Goal: Transaction & Acquisition: Book appointment/travel/reservation

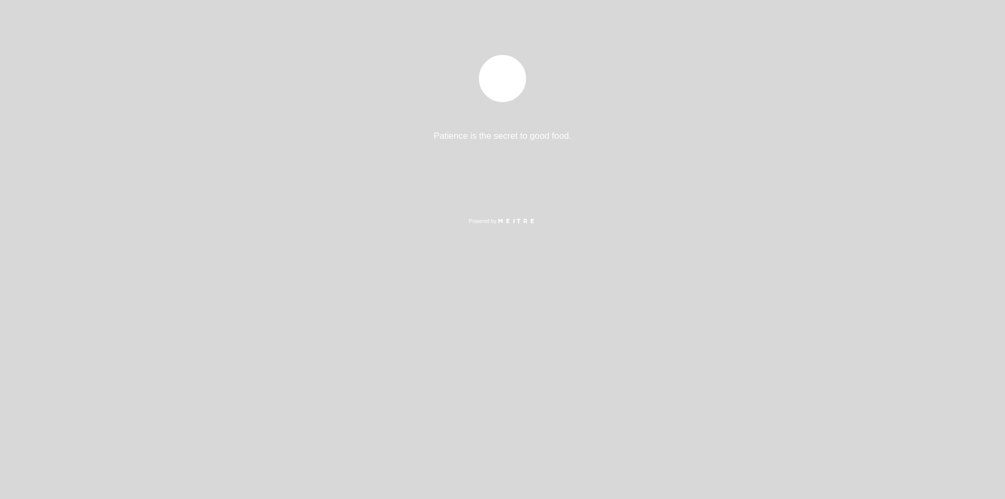
select select "es"
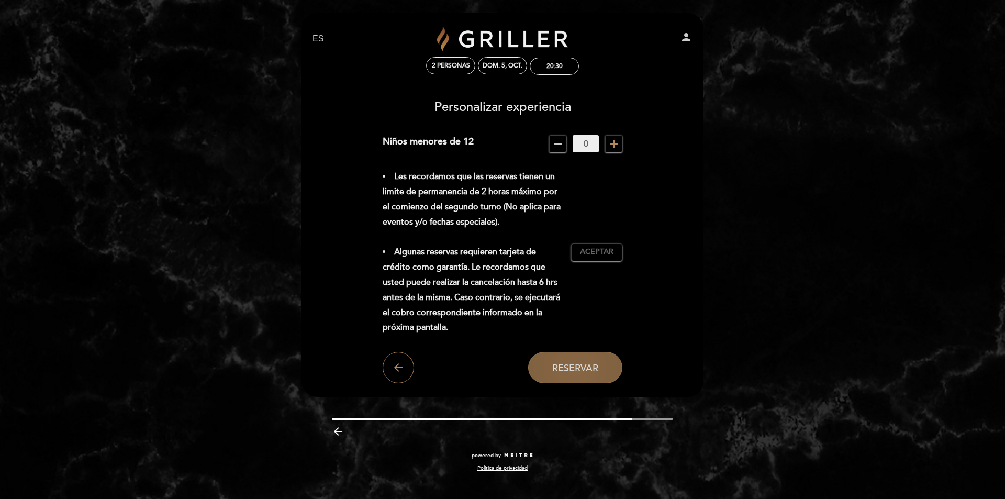
click at [595, 371] on span "RESERVAR" at bounding box center [575, 368] width 46 height 12
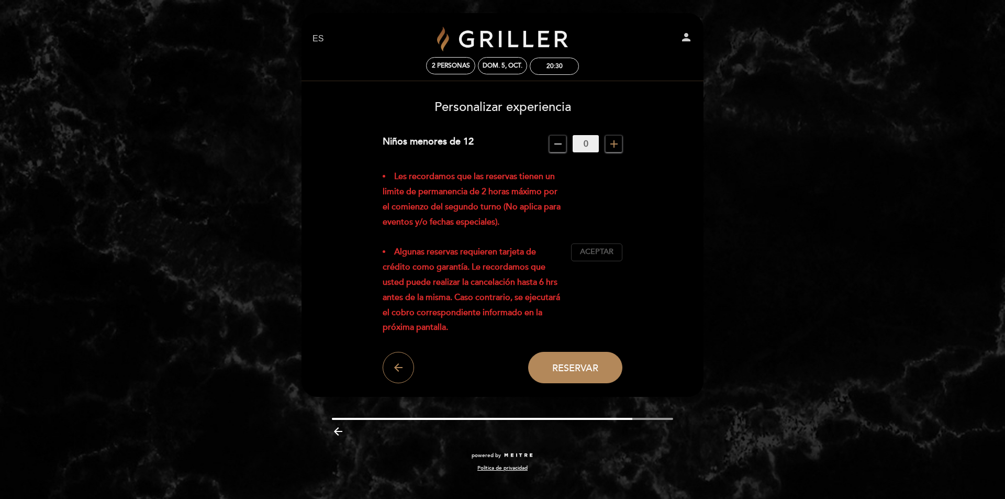
click at [596, 251] on span "Aceptar" at bounding box center [597, 252] width 34 height 11
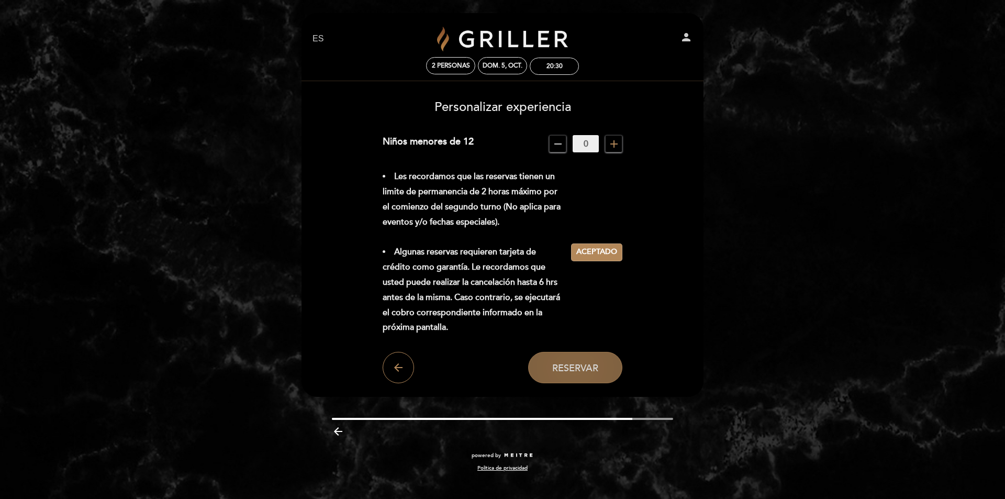
click at [579, 367] on span "RESERVAR" at bounding box center [575, 368] width 46 height 12
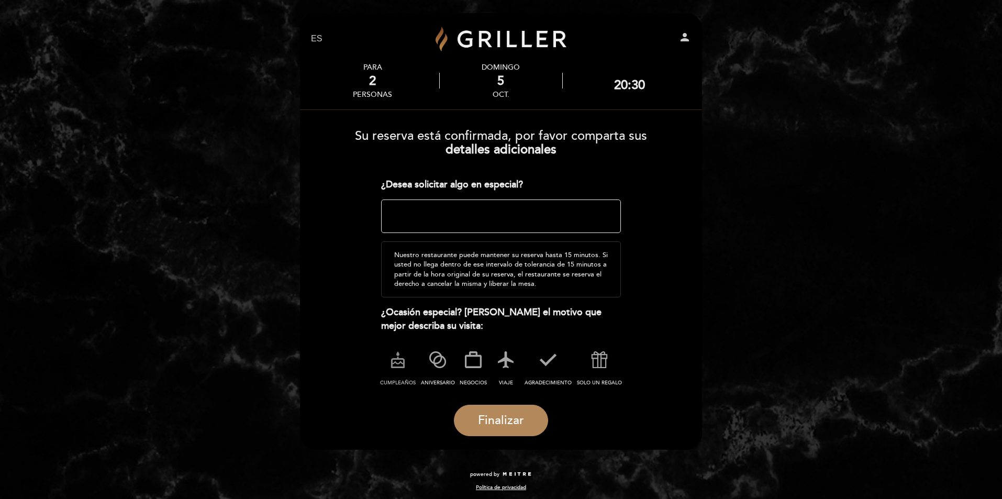
click at [400, 358] on icon at bounding box center [397, 359] width 27 height 27
click at [429, 224] on textarea at bounding box center [501, 216] width 240 height 34
click at [501, 418] on span "Finalizar" at bounding box center [501, 420] width 46 height 15
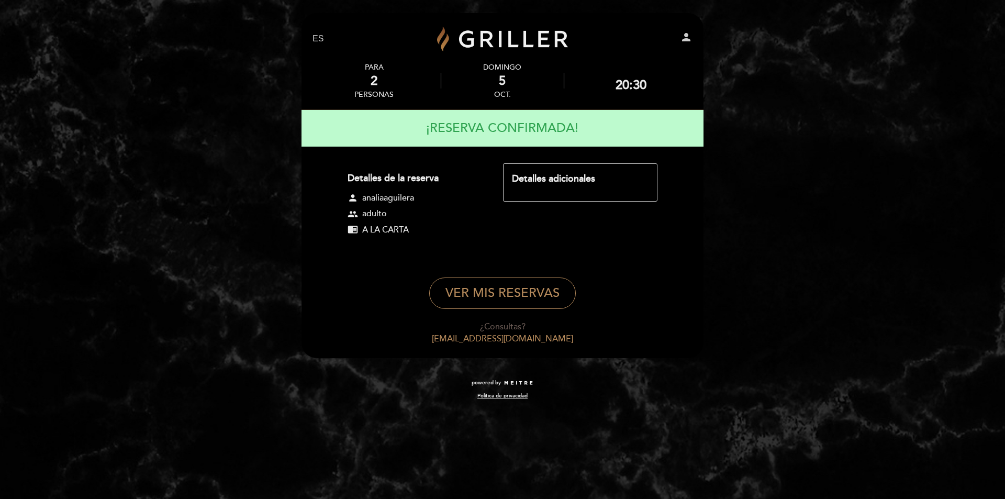
click at [552, 179] on div "Detalles adicionales" at bounding box center [580, 179] width 137 height 14
click at [496, 302] on button "VER MIS RESERVAS" at bounding box center [502, 293] width 147 height 31
select select "es"
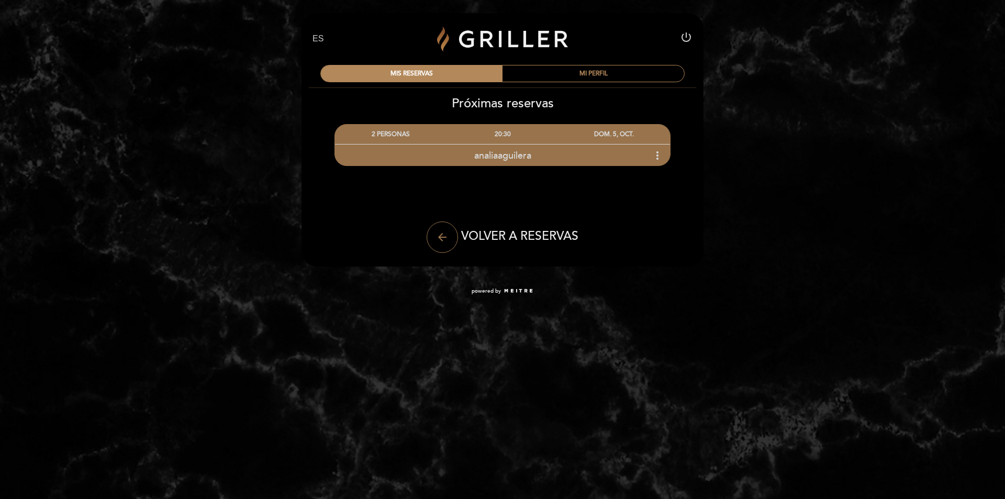
click at [445, 235] on icon "arrow_back" at bounding box center [442, 237] width 13 height 13
select select "es"
